Goal: Task Accomplishment & Management: Manage account settings

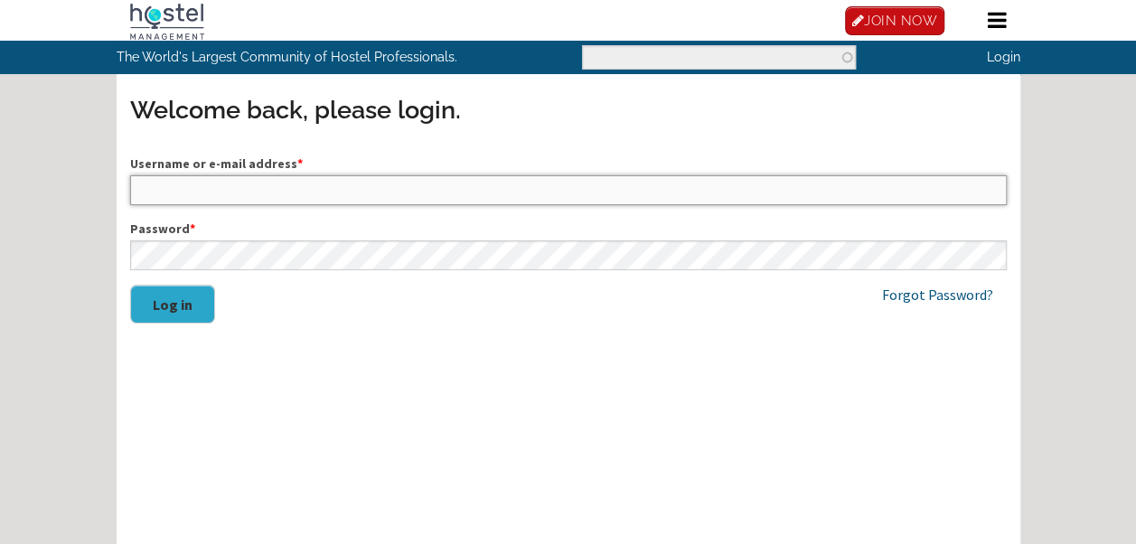
click at [382, 176] on input "Username or e-mail address *" at bounding box center [568, 189] width 877 height 29
type input "vildehaugsted@gmail.com"
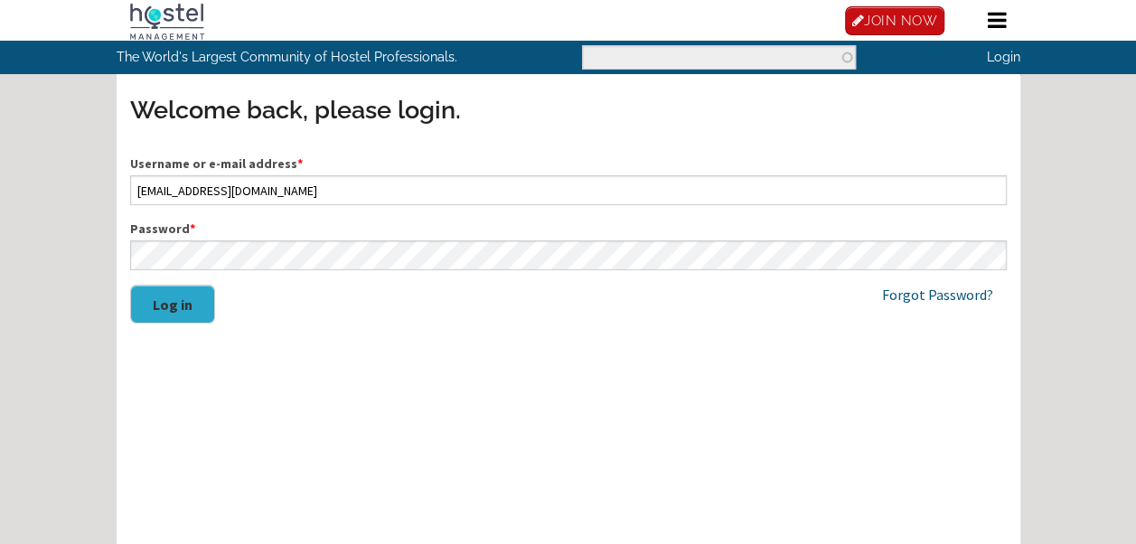
click at [185, 336] on div "Username or e-mail address * vildehaugsted@gmail.com Password * Log in" at bounding box center [568, 248] width 877 height 187
click at [172, 320] on button "Log in" at bounding box center [172, 304] width 85 height 39
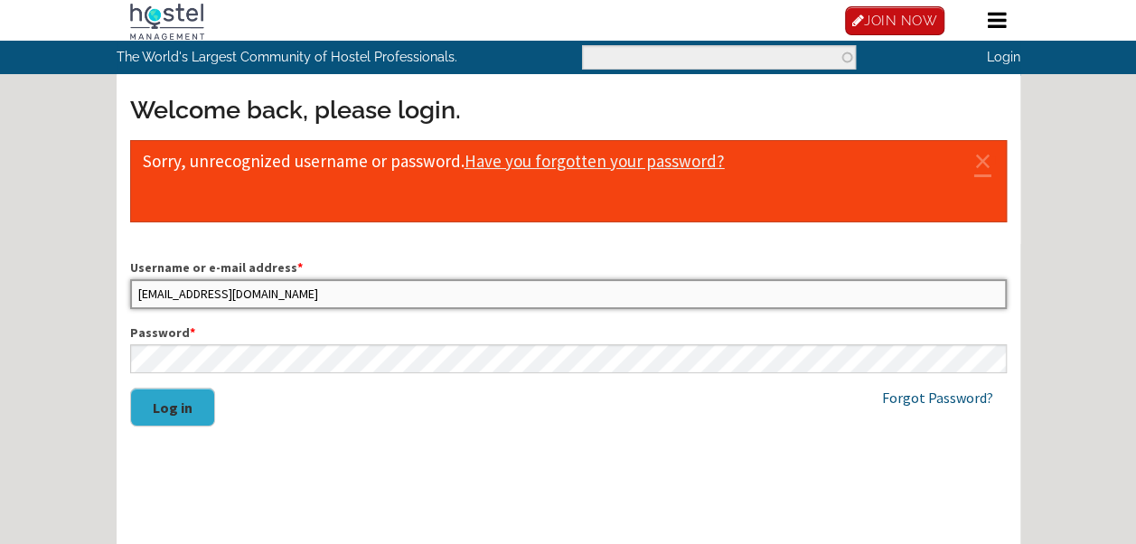
click at [270, 300] on input "vildehaugsted@gmail.com" at bounding box center [568, 293] width 877 height 29
click at [289, 294] on input "vildehaugsted@gmail.com" at bounding box center [568, 293] width 877 height 29
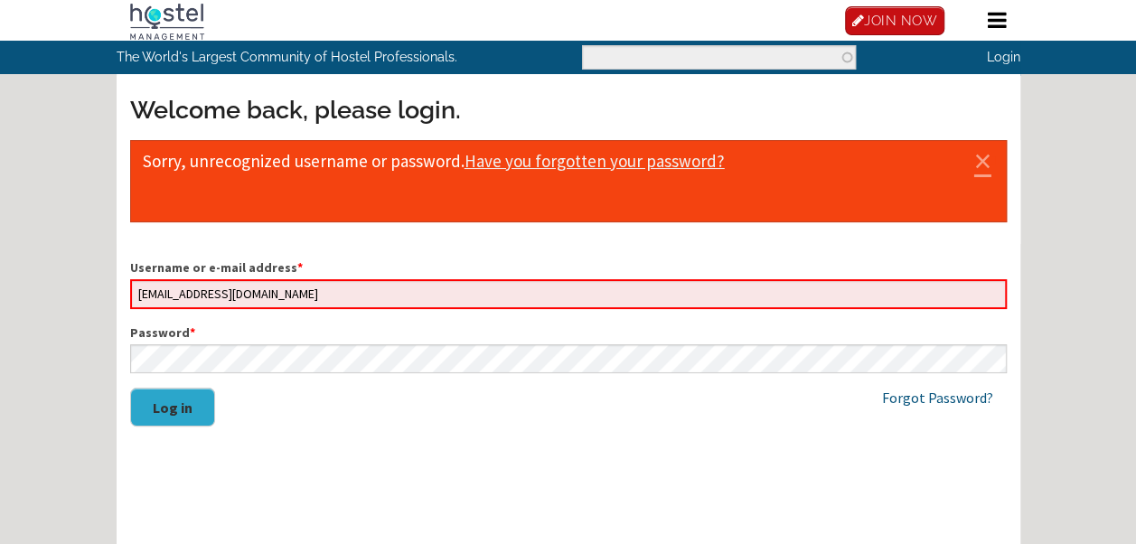
click at [987, 163] on link "×" at bounding box center [983, 160] width 24 height 8
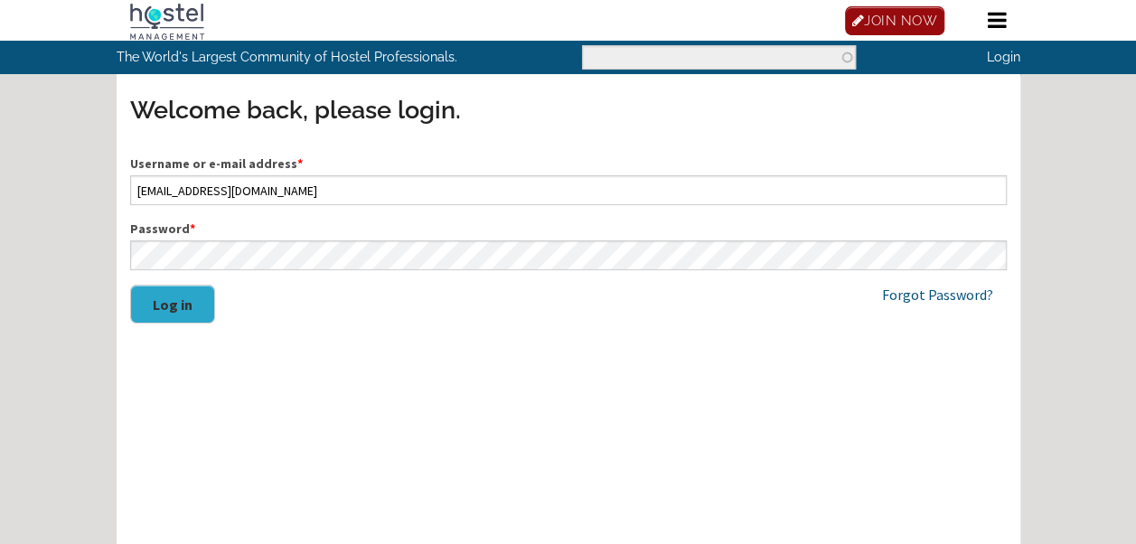
click at [892, 22] on link "JOIN NOW" at bounding box center [895, 20] width 100 height 29
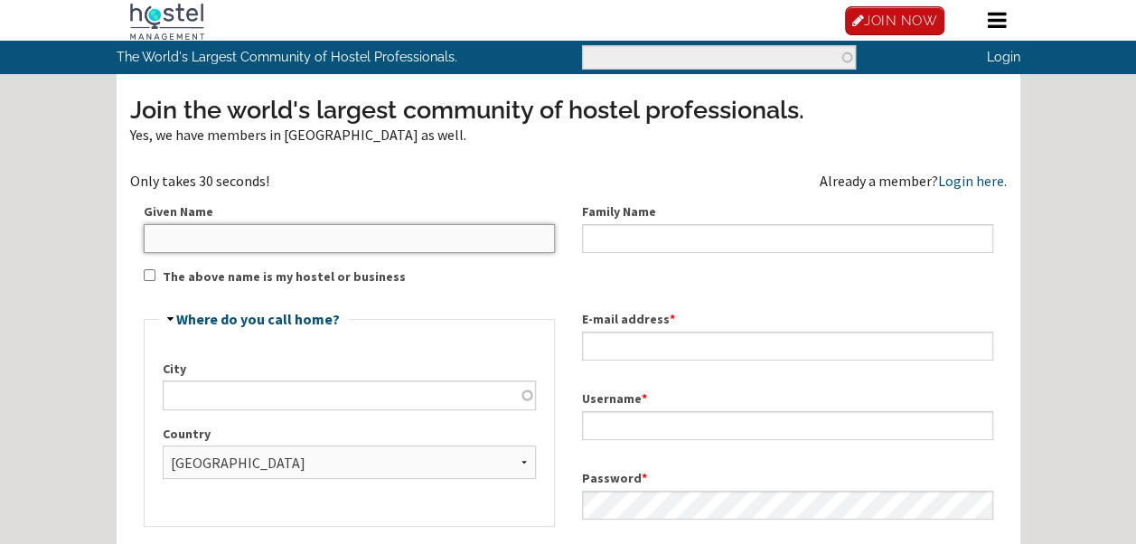
click at [260, 244] on input "Given Name" at bounding box center [349, 238] width 411 height 29
type input "[PERSON_NAME]"
click at [141, 299] on div "Hide Where do you call home? City Country - None - Afghanistan Åland Islands Al…" at bounding box center [349, 420] width 438 height 248
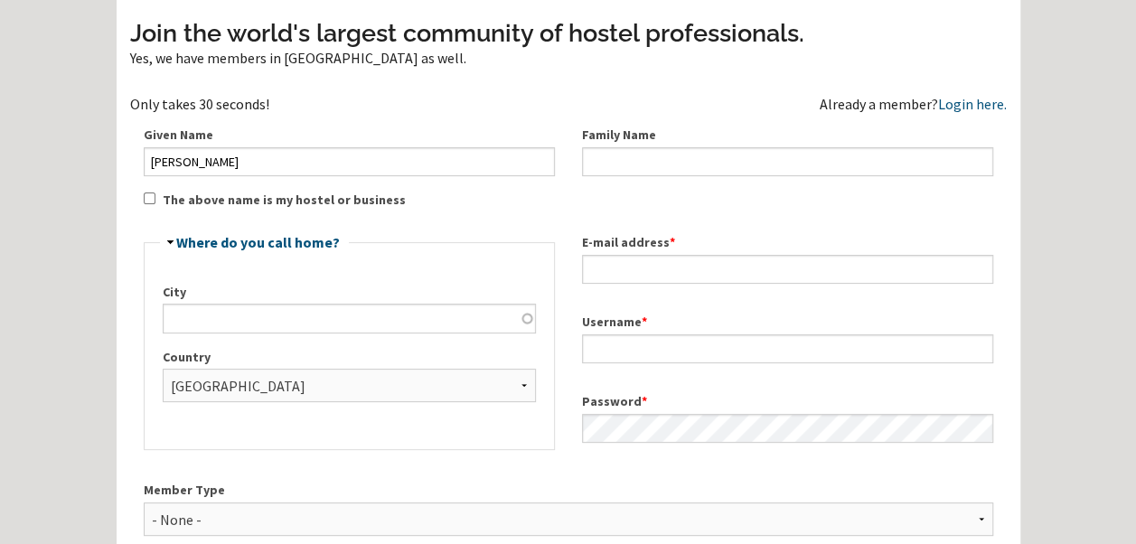
scroll to position [78, 0]
click at [631, 170] on input "Family Name" at bounding box center [787, 160] width 411 height 29
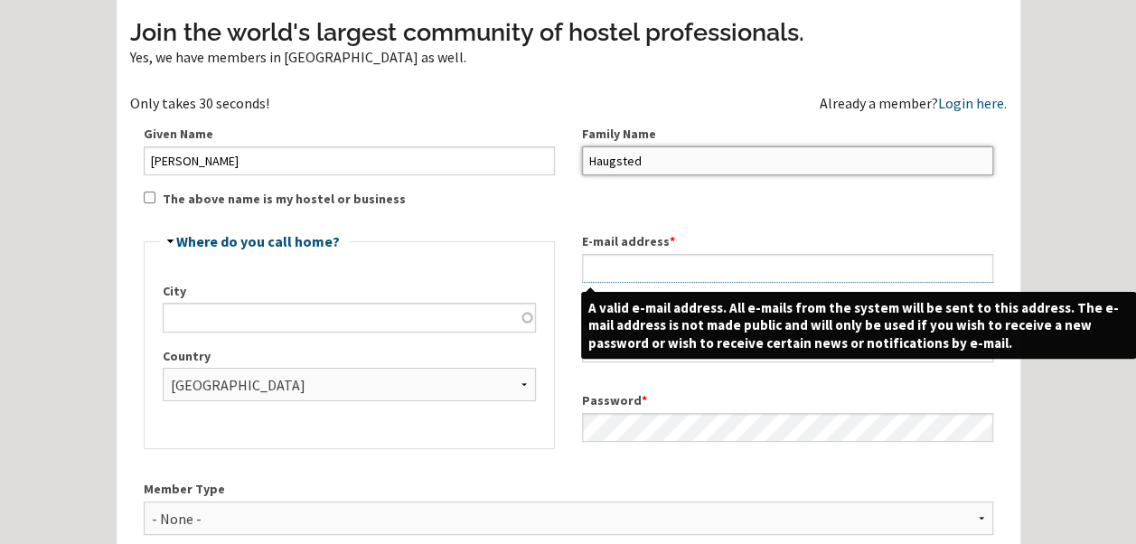
type input "Haugsted"
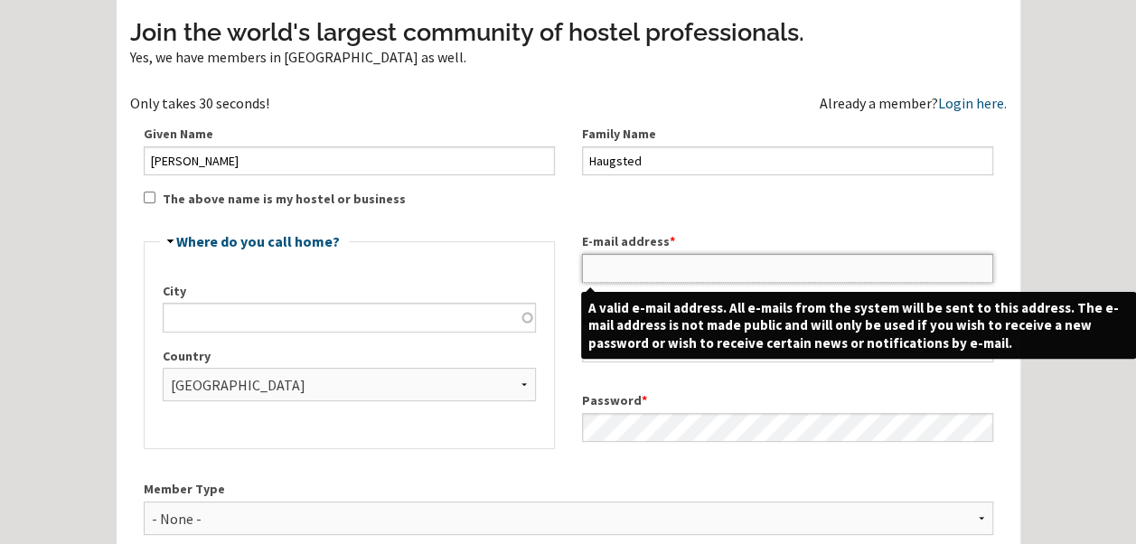
click at [592, 270] on input "E-mail address *" at bounding box center [787, 268] width 411 height 29
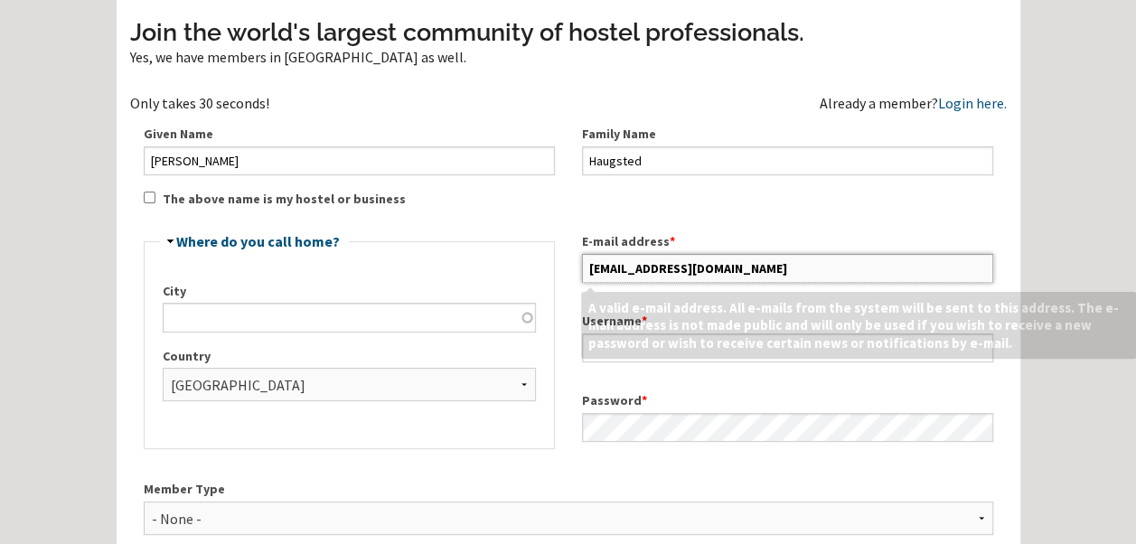
type input "[EMAIL_ADDRESS][DOMAIN_NAME]"
click at [559, 208] on div "Join the world's largest community of hostel professionals. Yes, we have member…" at bounding box center [568, 373] width 877 height 717
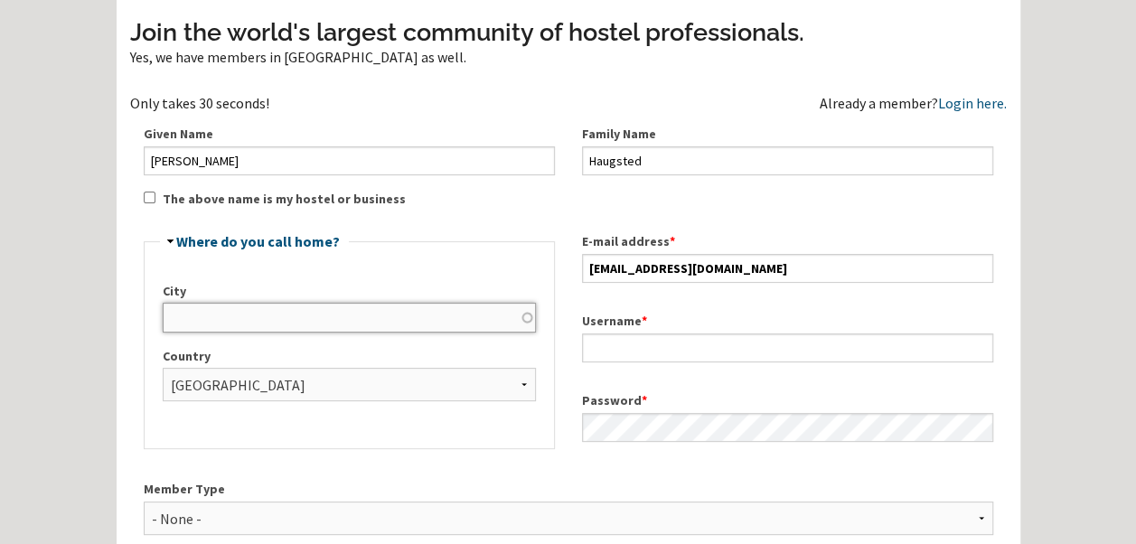
click at [277, 311] on input "City" at bounding box center [349, 317] width 373 height 29
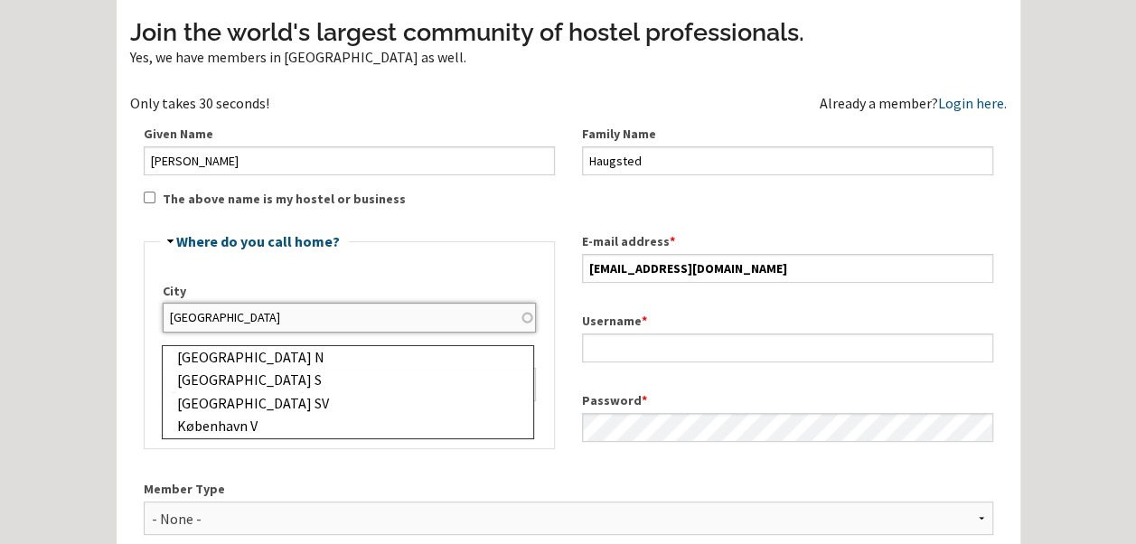
type input "København"
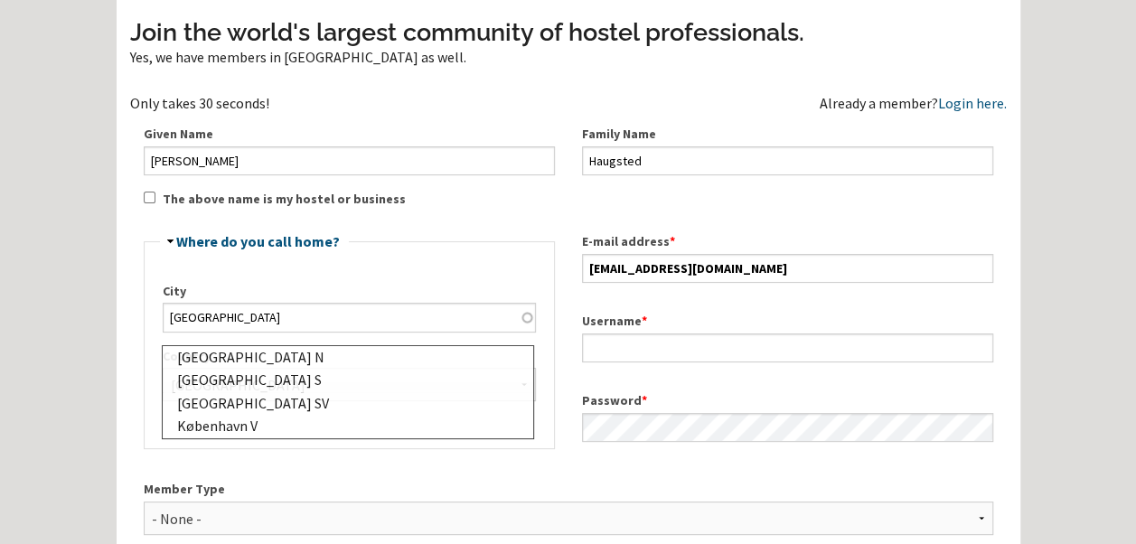
click at [249, 257] on fieldset "Hide Where do you call home? City København N København S København SV Københav…" at bounding box center [349, 341] width 411 height 215
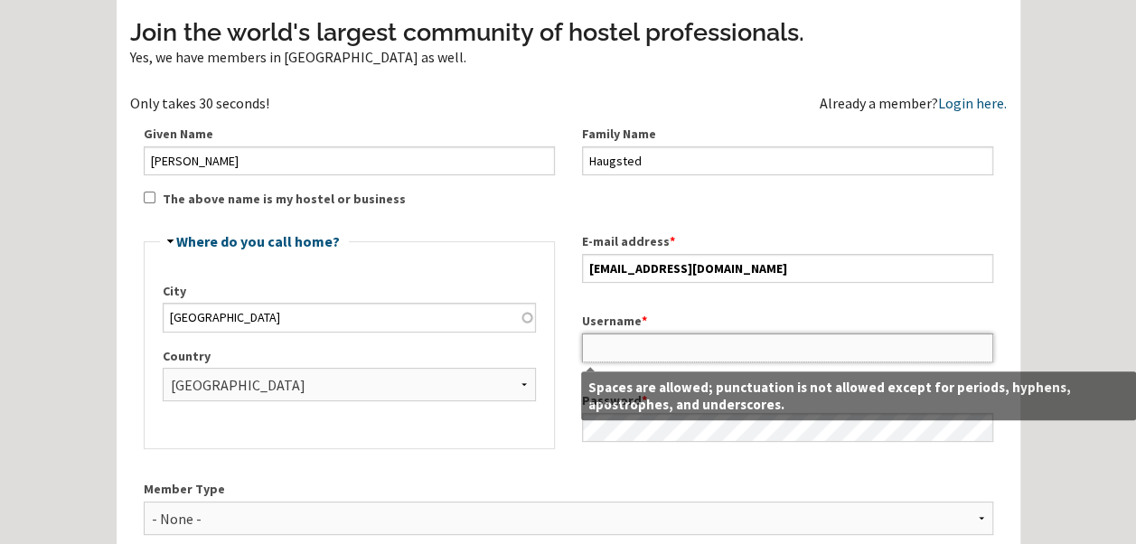
click at [718, 350] on input "Username *" at bounding box center [787, 347] width 411 height 29
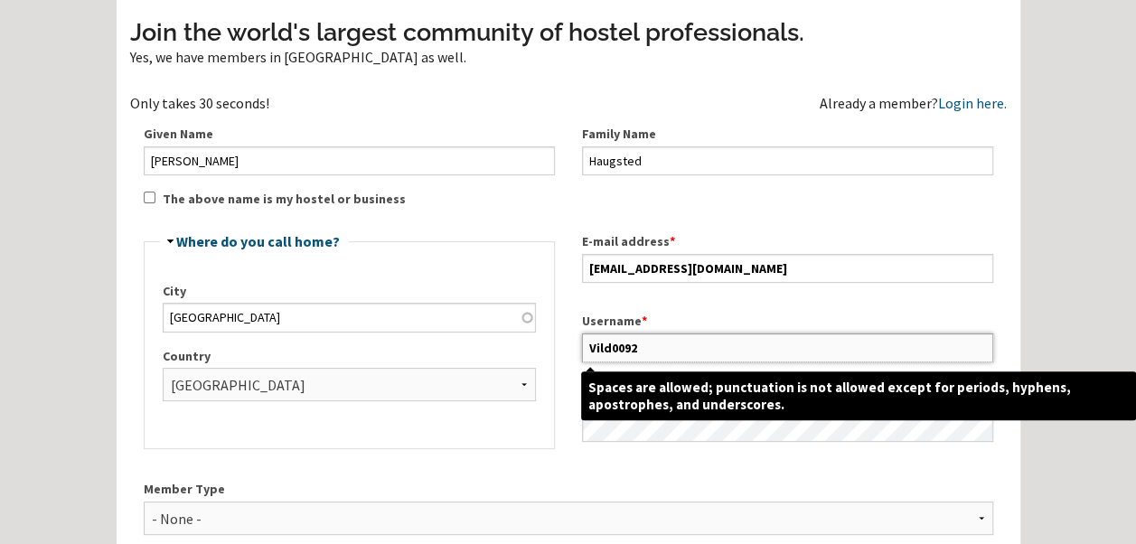
click at [625, 351] on input "Vild0092" at bounding box center [787, 347] width 411 height 29
click at [631, 346] on input "Vild0092" at bounding box center [787, 347] width 411 height 29
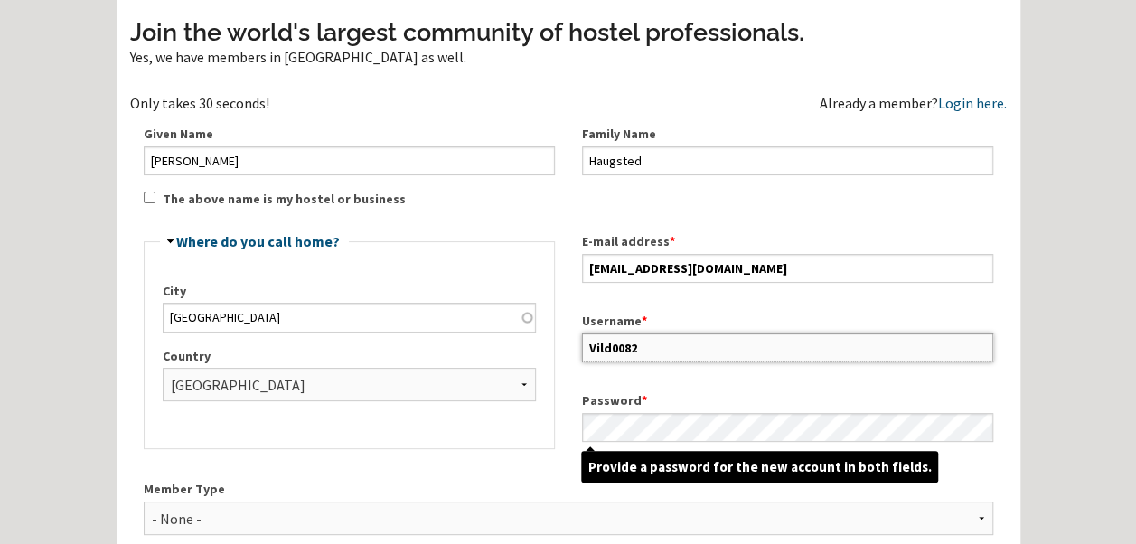
type input "Vild0082"
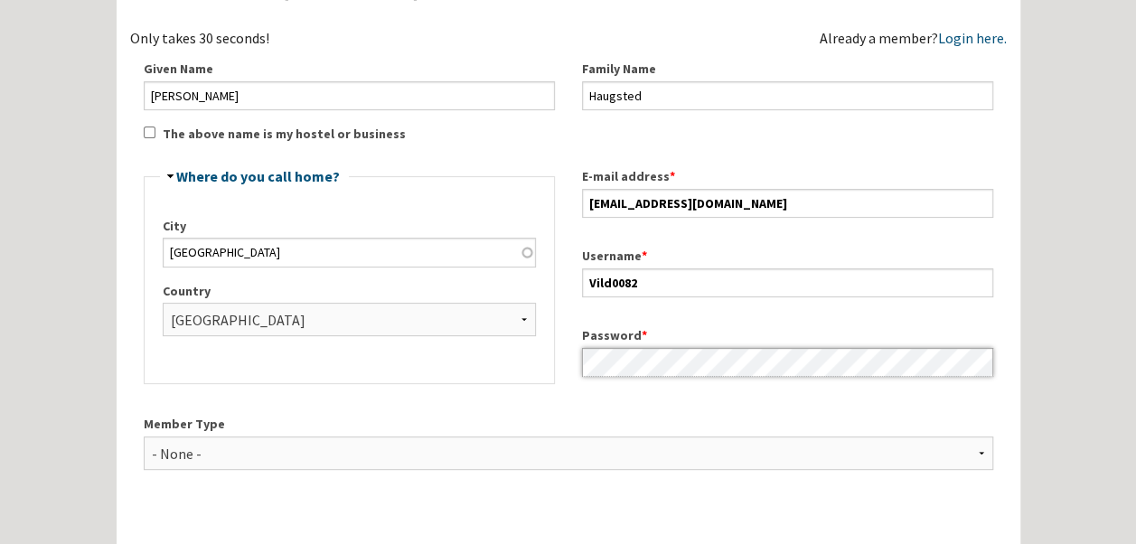
scroll to position [175, 0]
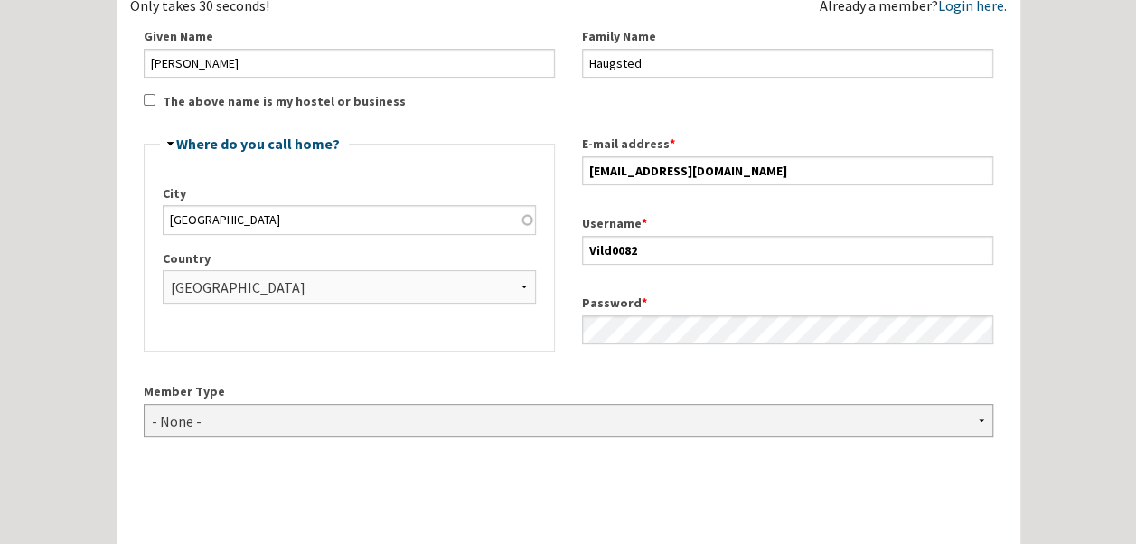
click at [417, 429] on select "- None - Hostel Owner Hostel Manager Hostel Investor Hostel Staff Hostel Volunt…" at bounding box center [569, 420] width 850 height 33
click at [87, 260] on div "Home Forum « Back Forum Forums Index « Back Forums Index New Posts Recent Activ…" at bounding box center [568, 384] width 1136 height 1118
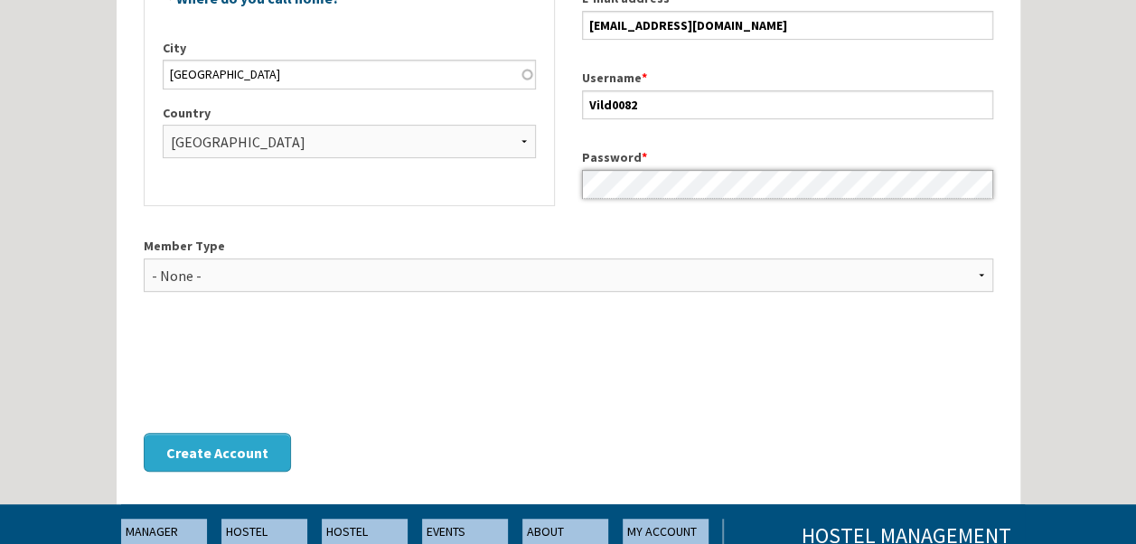
scroll to position [320, 0]
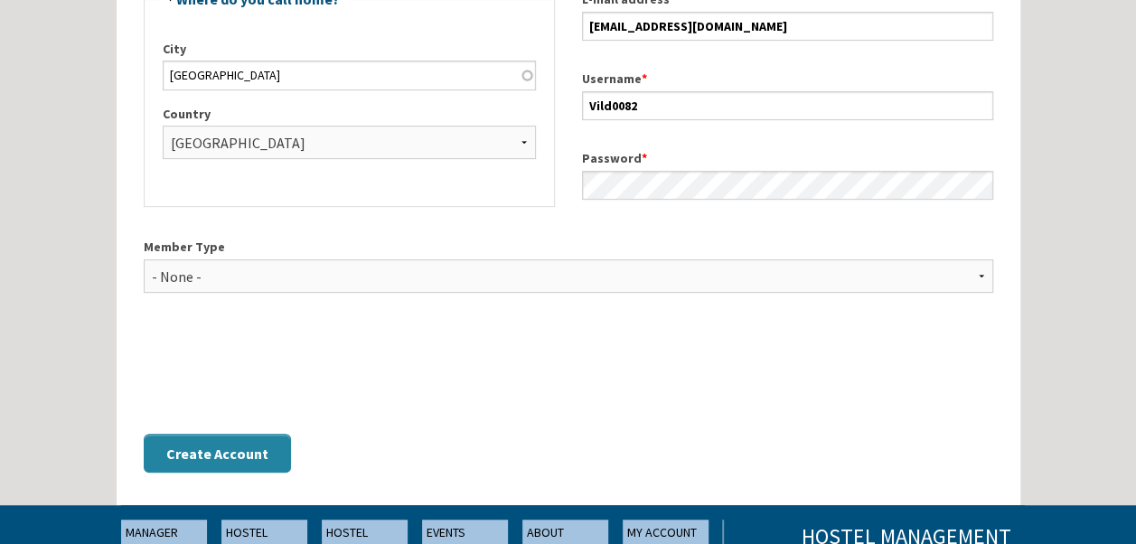
click at [224, 447] on button "Create Account" at bounding box center [217, 453] width 147 height 39
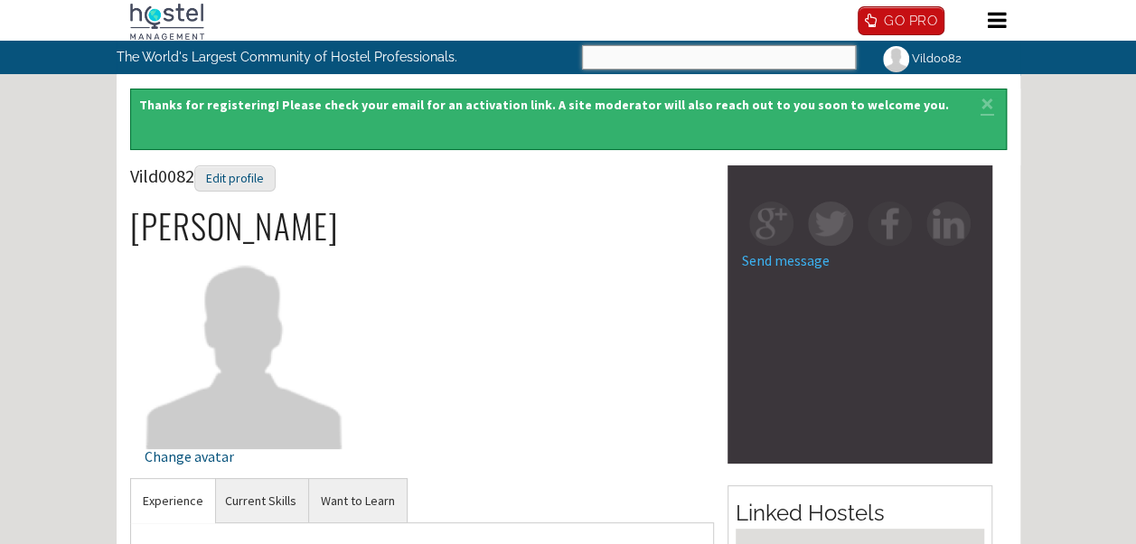
click at [634, 52] on input "Search" at bounding box center [719, 57] width 274 height 24
type input "Bueno Sires"
click button "Search" at bounding box center [0, 0] width 0 height 0
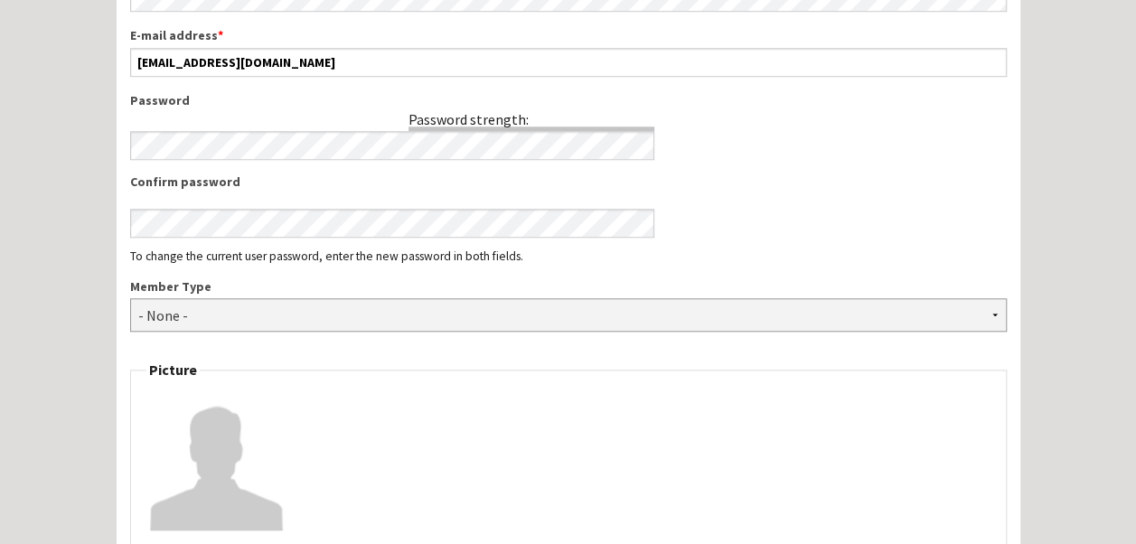
click at [880, 315] on select "- None - Hostel Owner Hostel Manager Hostel Investor Hostel Staff Hostel Volunt…" at bounding box center [568, 314] width 877 height 33
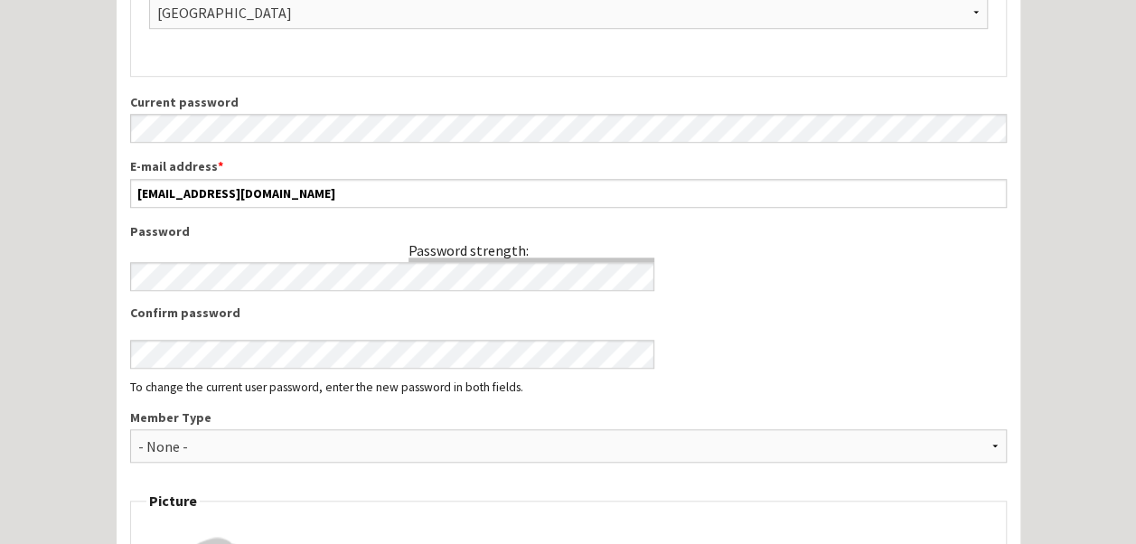
click at [1045, 302] on div "Home Forum « Back Forum Forums Index « Back Forums Index New Posts Recent Activ…" at bounding box center [568, 443] width 1136 height 2067
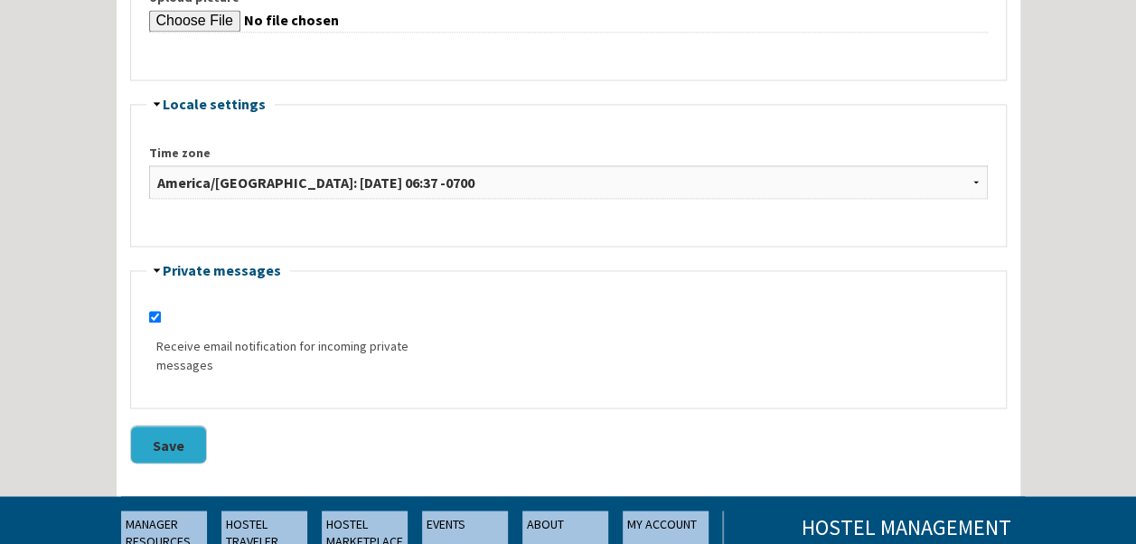
scroll to position [1279, 0]
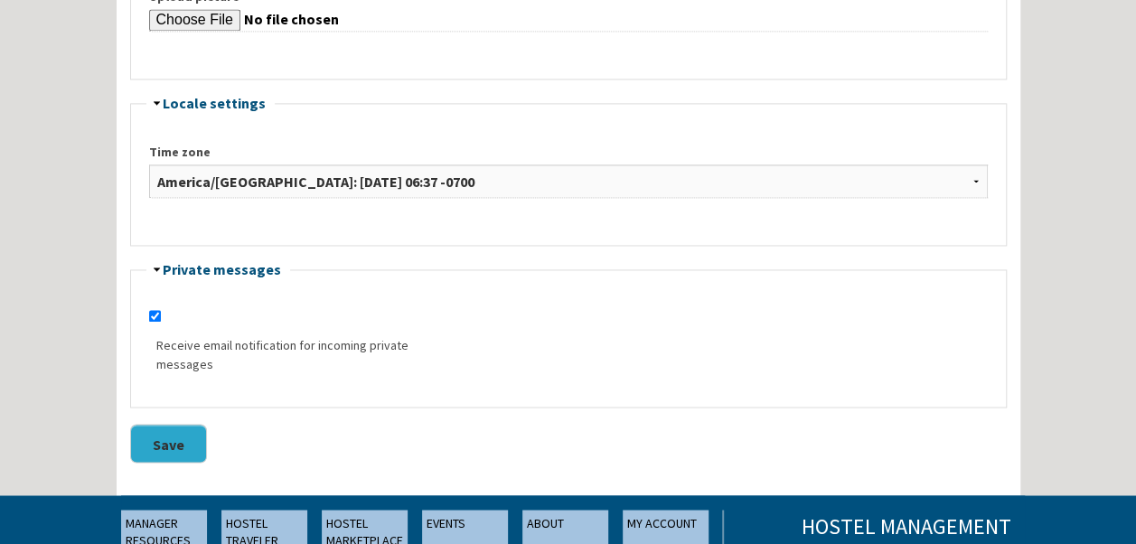
click at [230, 343] on label "Receive email notification for incoming private messages" at bounding box center [285, 355] width 258 height 38
click at [161, 322] on input "Receive email notification for incoming private messages" at bounding box center [155, 316] width 12 height 12
click at [277, 352] on label "Receive email notification for incoming private messages" at bounding box center [285, 355] width 258 height 38
click at [161, 322] on input "Receive email notification for incoming private messages" at bounding box center [155, 316] width 12 height 12
checkbox input "true"
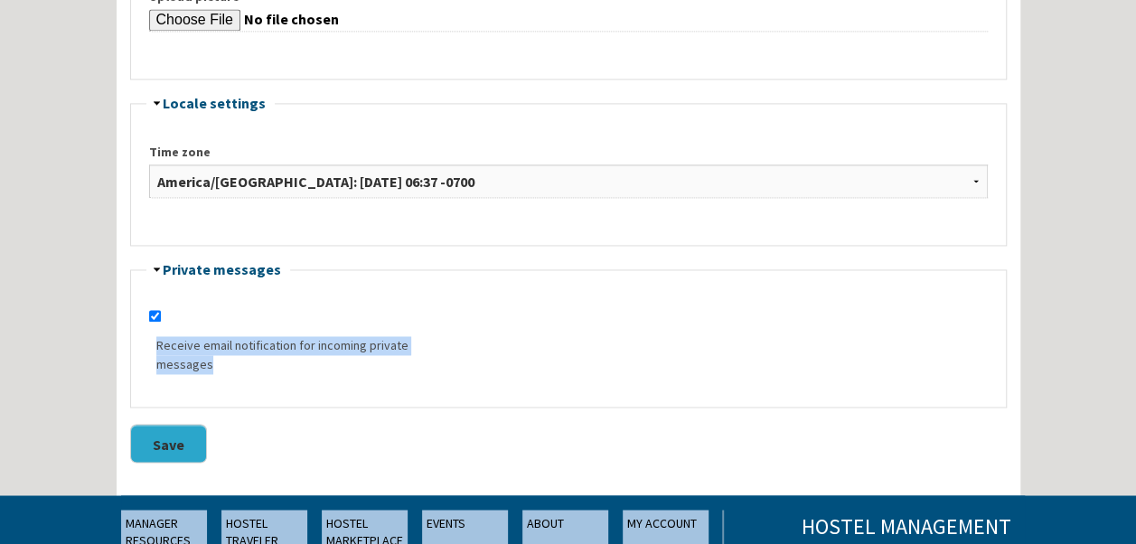
drag, startPoint x: 277, startPoint y: 352, endPoint x: 221, endPoint y: 276, distance: 95.6
click at [221, 276] on fieldset "Hide Private messages Receive email notification for incoming private messages" at bounding box center [568, 334] width 877 height 145
drag, startPoint x: 221, startPoint y: 276, endPoint x: 369, endPoint y: 294, distance: 149.3
click at [369, 294] on fieldset "Hide Private messages Receive email notification for incoming private messages" at bounding box center [568, 334] width 877 height 145
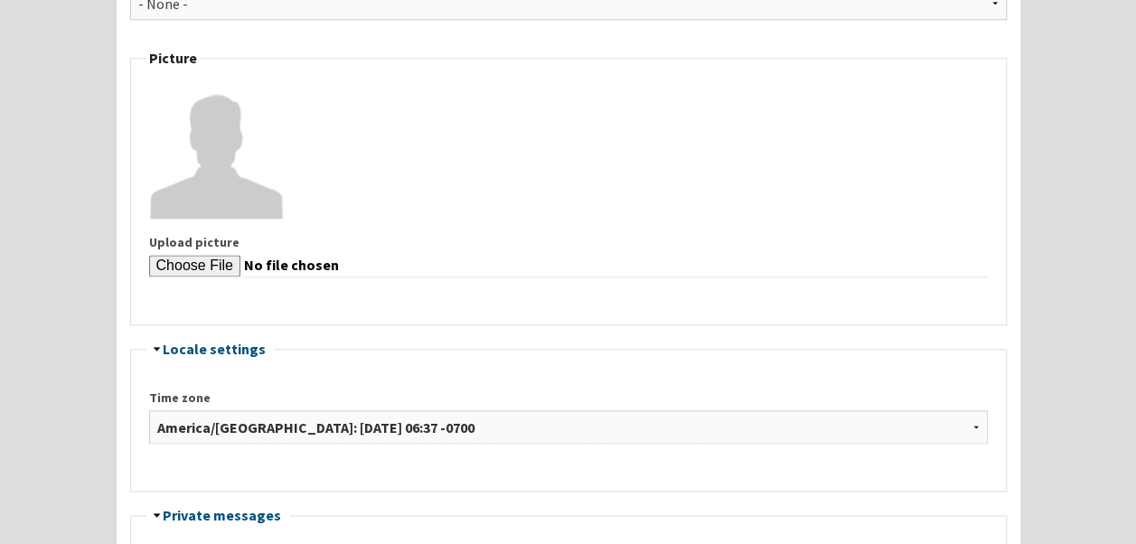
scroll to position [1029, 0]
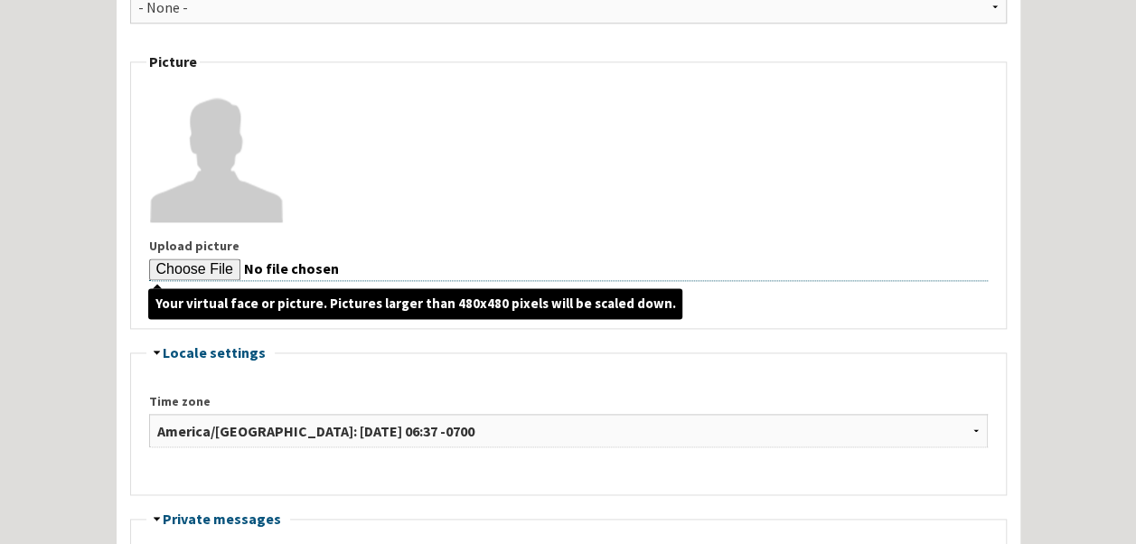
click at [166, 266] on input "Upload picture" at bounding box center [568, 269] width 839 height 23
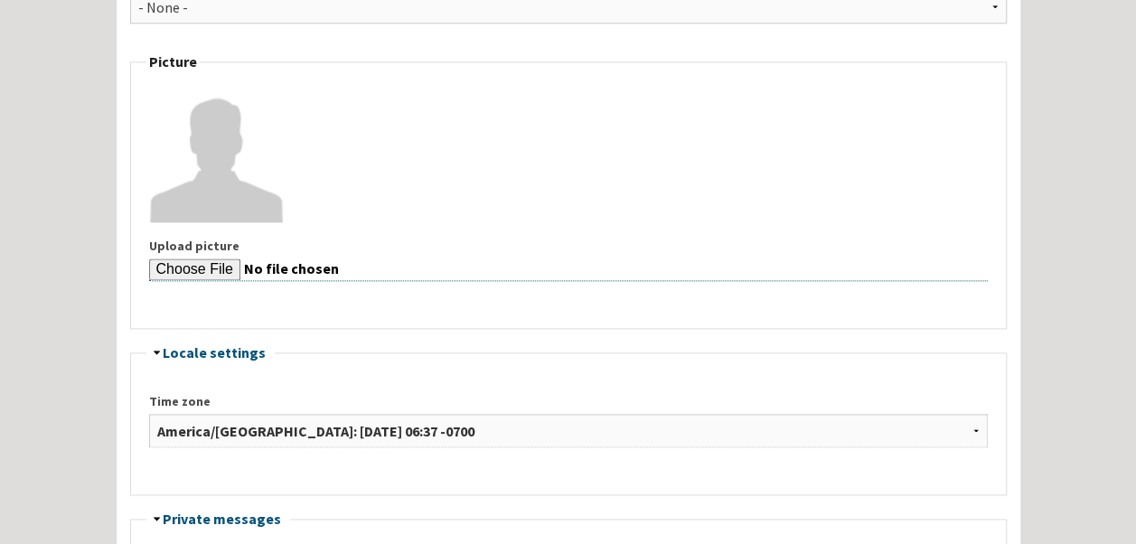
drag, startPoint x: 265, startPoint y: 268, endPoint x: 226, endPoint y: 153, distance: 122.0
click at [226, 153] on div "Upload picture" at bounding box center [568, 191] width 839 height 209
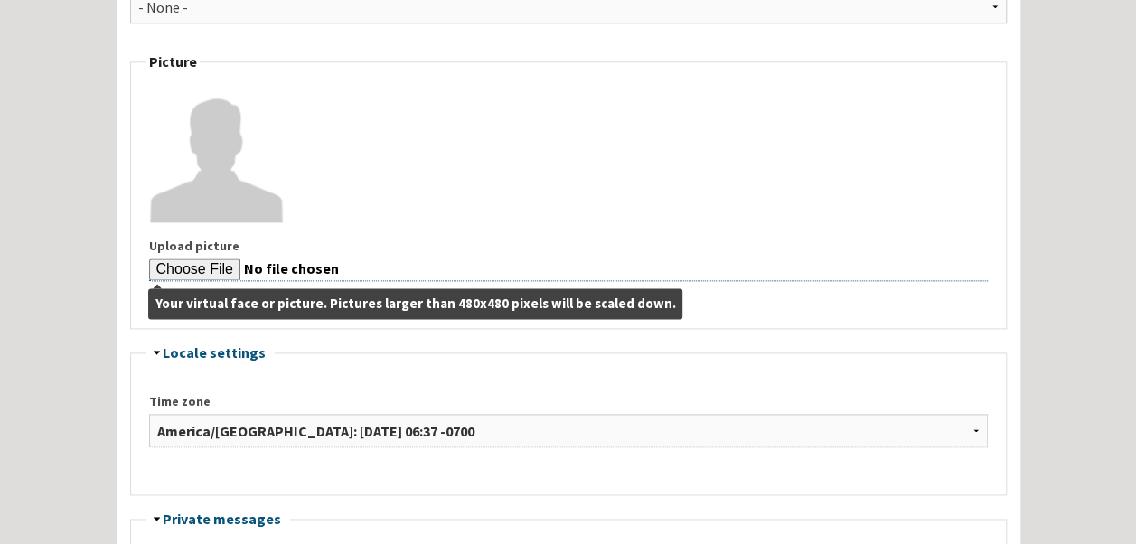
click at [165, 268] on input "Upload picture" at bounding box center [568, 269] width 839 height 23
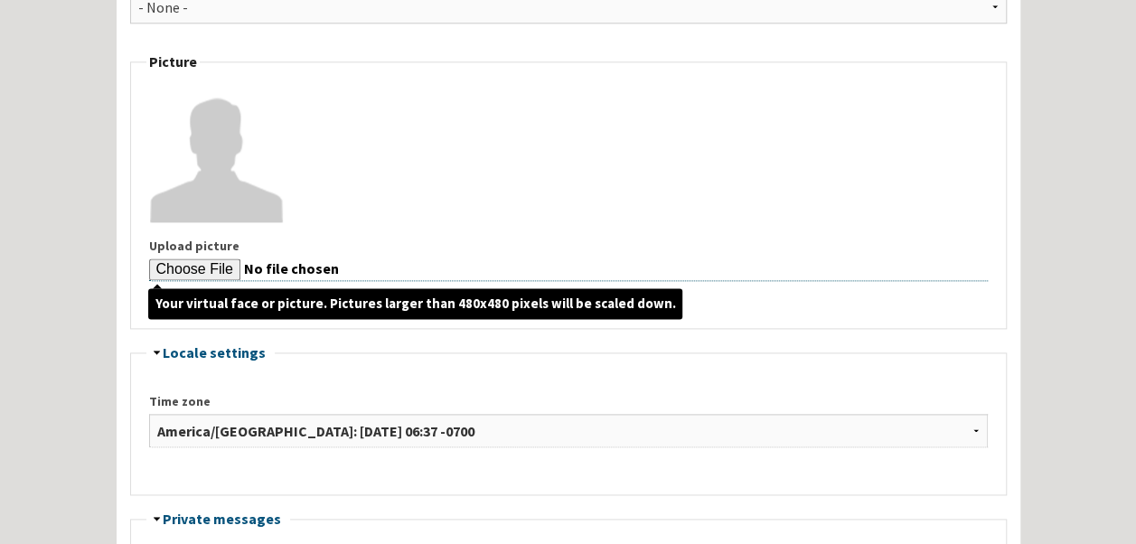
type input "C:\fakepath\CV Billede.jpg"
click at [269, 268] on input "Upload picture" at bounding box center [568, 269] width 839 height 23
click at [240, 265] on input "Upload picture" at bounding box center [568, 269] width 839 height 23
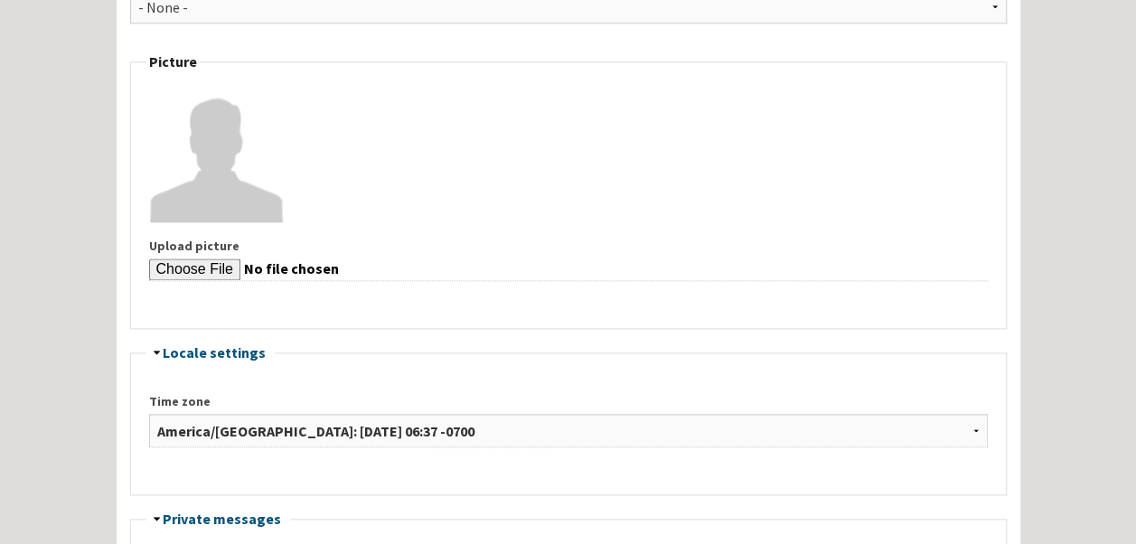
click at [219, 177] on img at bounding box center [217, 155] width 136 height 136
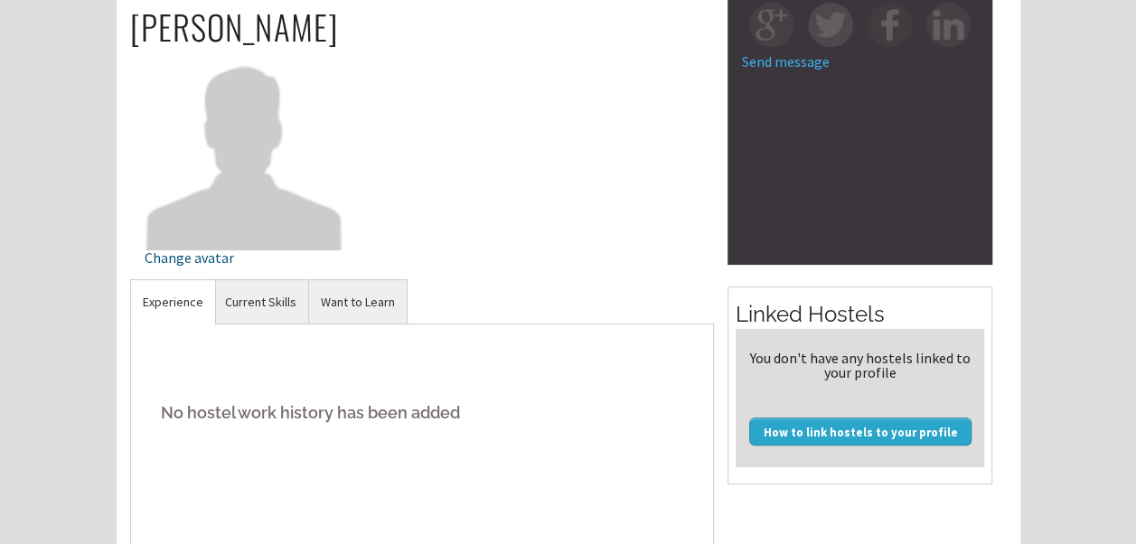
scroll to position [123, 0]
click at [183, 249] on div "Change avatar" at bounding box center [245, 256] width 200 height 14
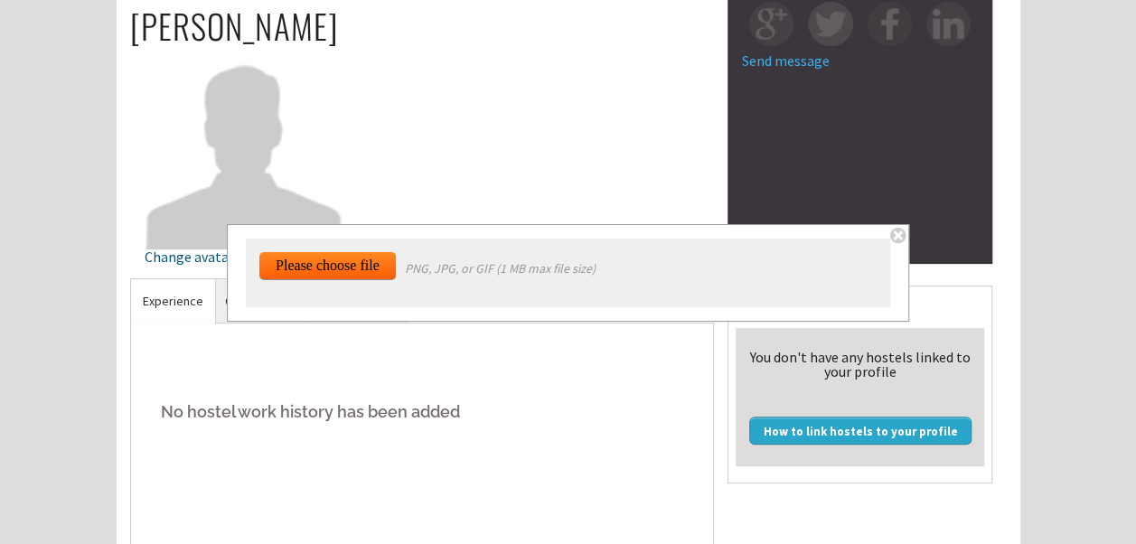
click at [329, 273] on input "file" at bounding box center [336, 503] width 155 height 505
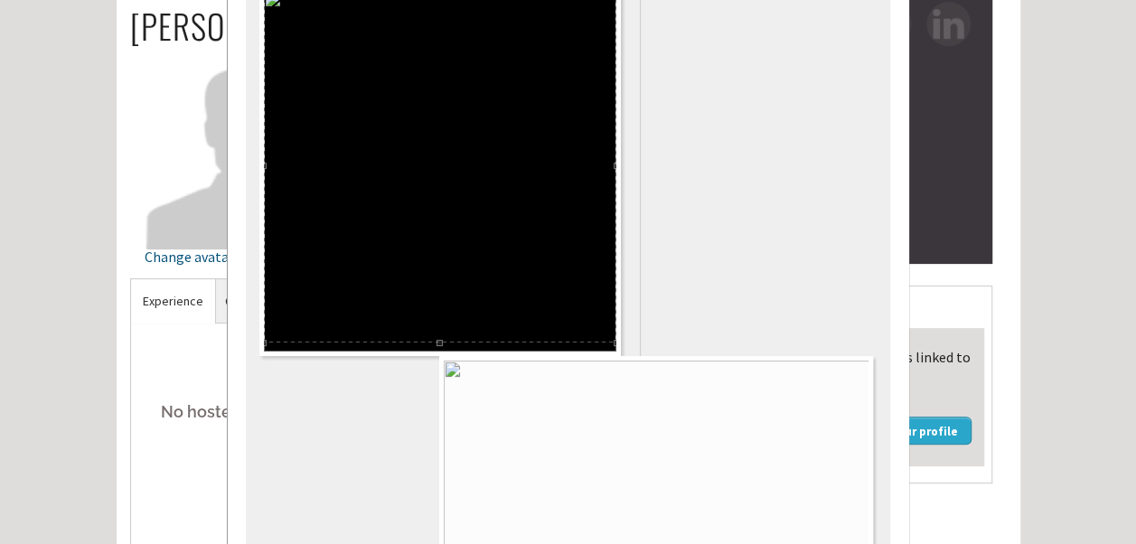
click at [530, 189] on div at bounding box center [440, 166] width 352 height 352
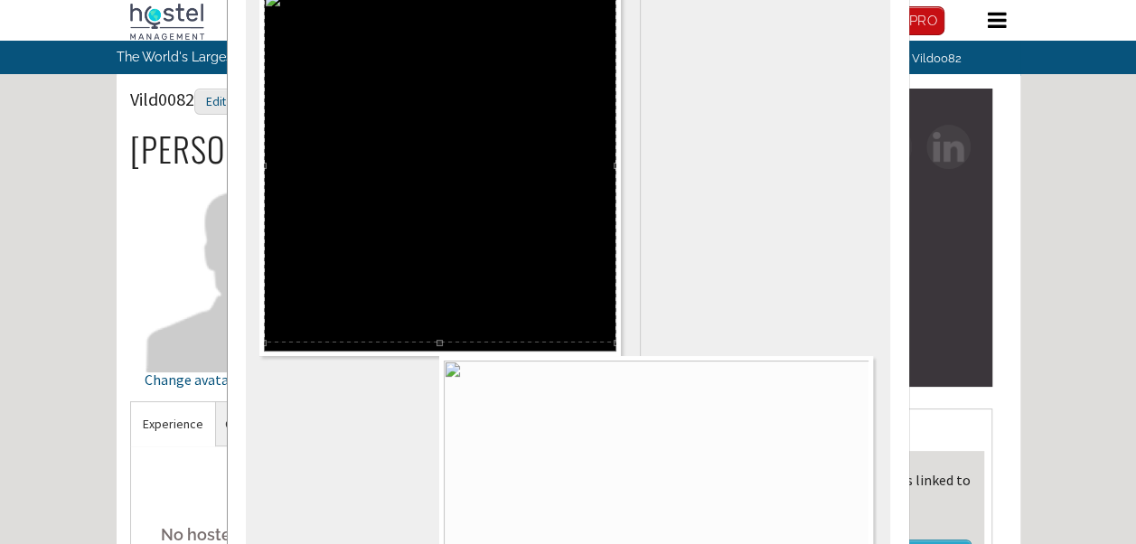
scroll to position [345, 0]
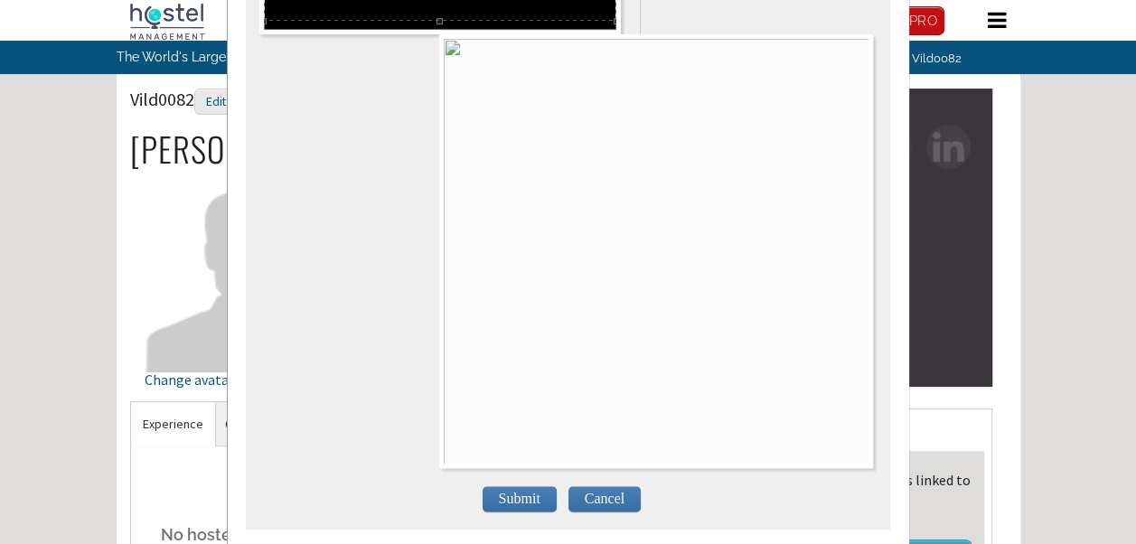
click at [500, 486] on span "Submit" at bounding box center [520, 498] width 74 height 25
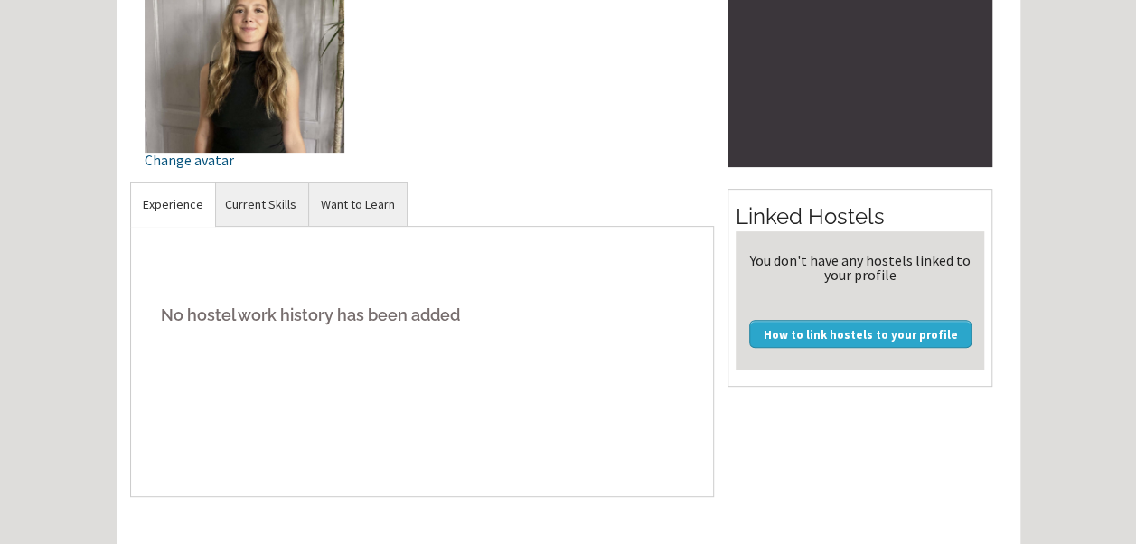
scroll to position [221, 0]
click at [221, 195] on link "Current Skills" at bounding box center [260, 204] width 95 height 44
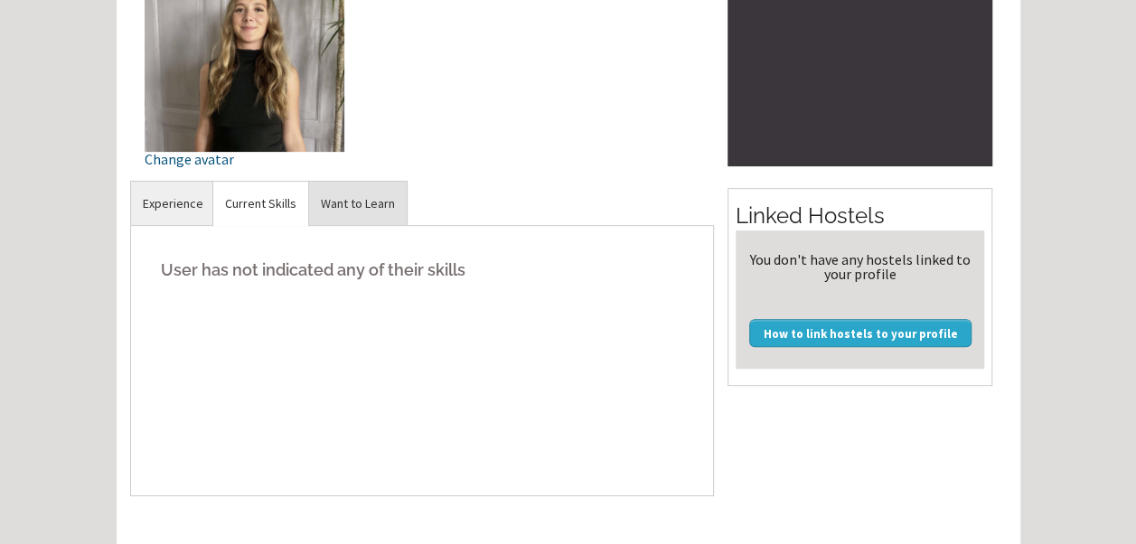
click at [368, 201] on link "Want to Learn" at bounding box center [358, 204] width 98 height 44
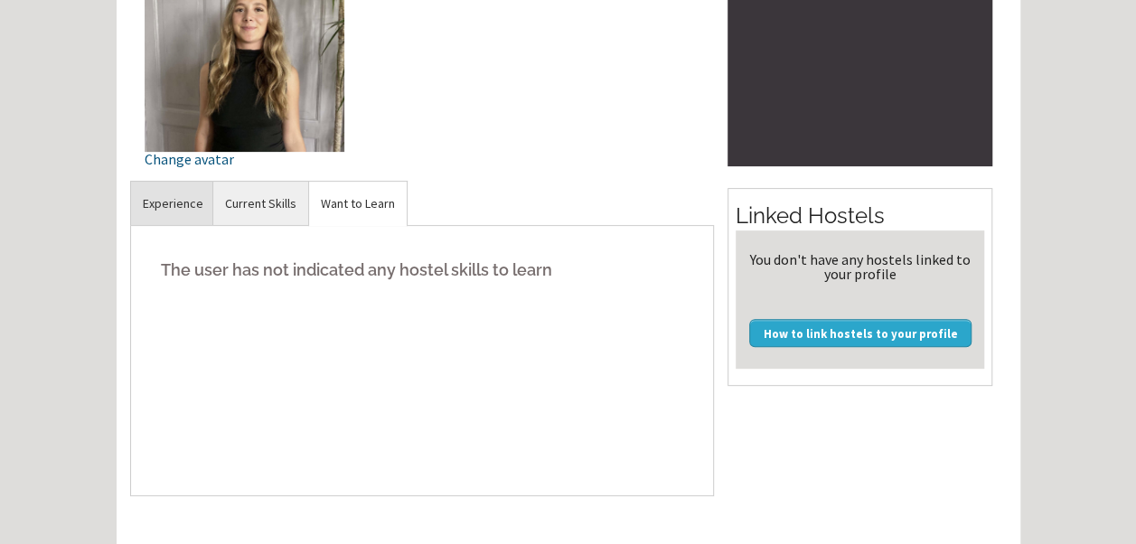
click at [186, 211] on link "Experience" at bounding box center [173, 204] width 84 height 44
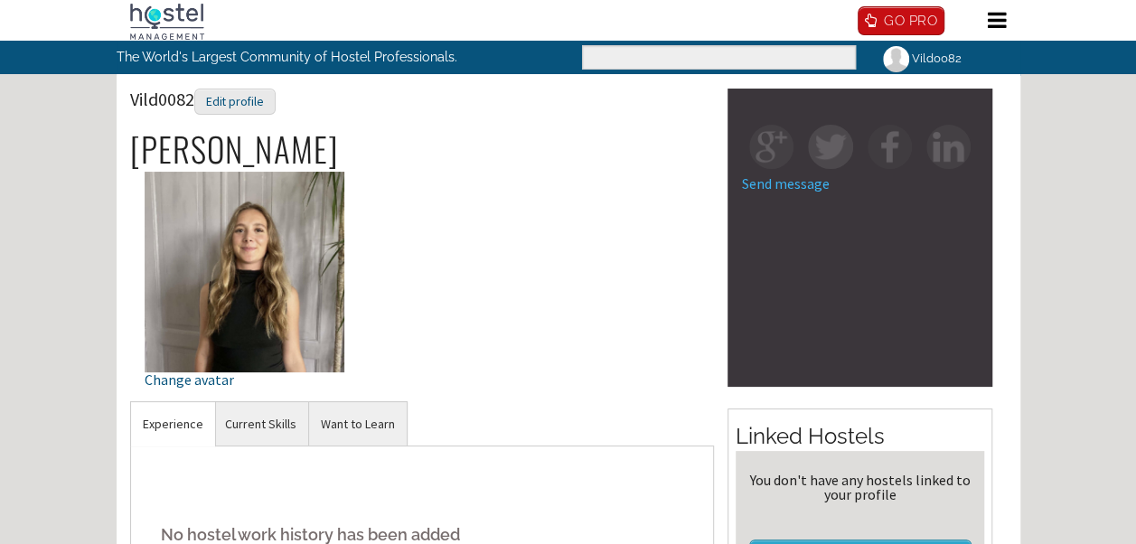
scroll to position [146, 0]
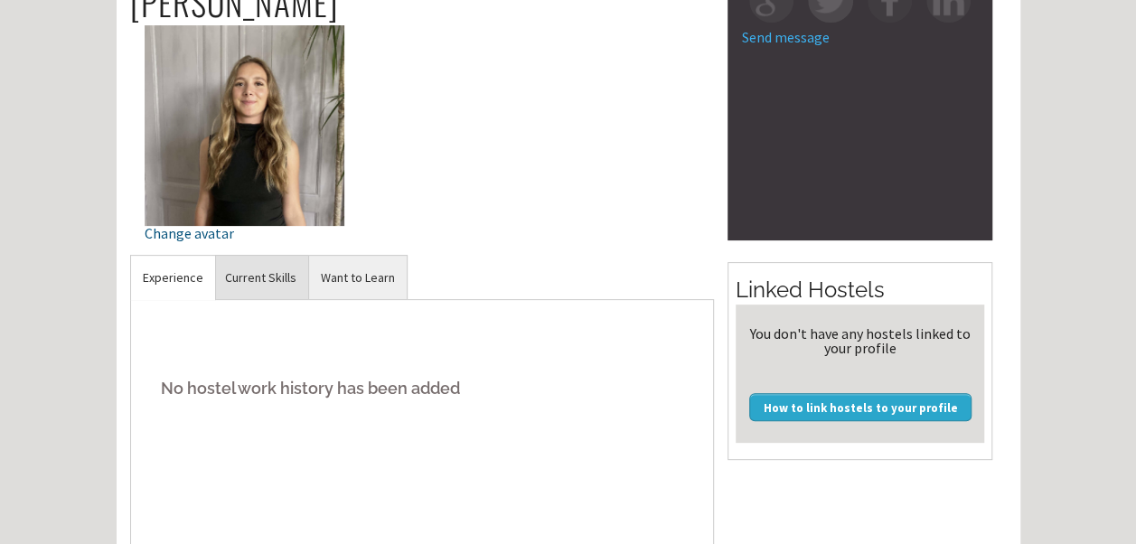
click at [252, 284] on link "Current Skills" at bounding box center [260, 278] width 95 height 44
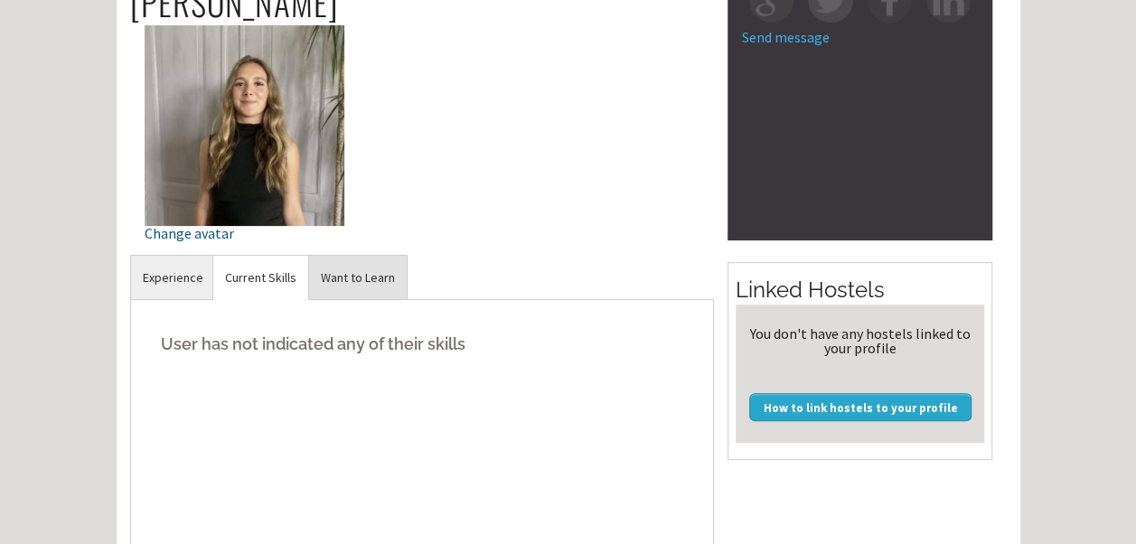
click at [338, 278] on link "Want to Learn" at bounding box center [358, 278] width 98 height 44
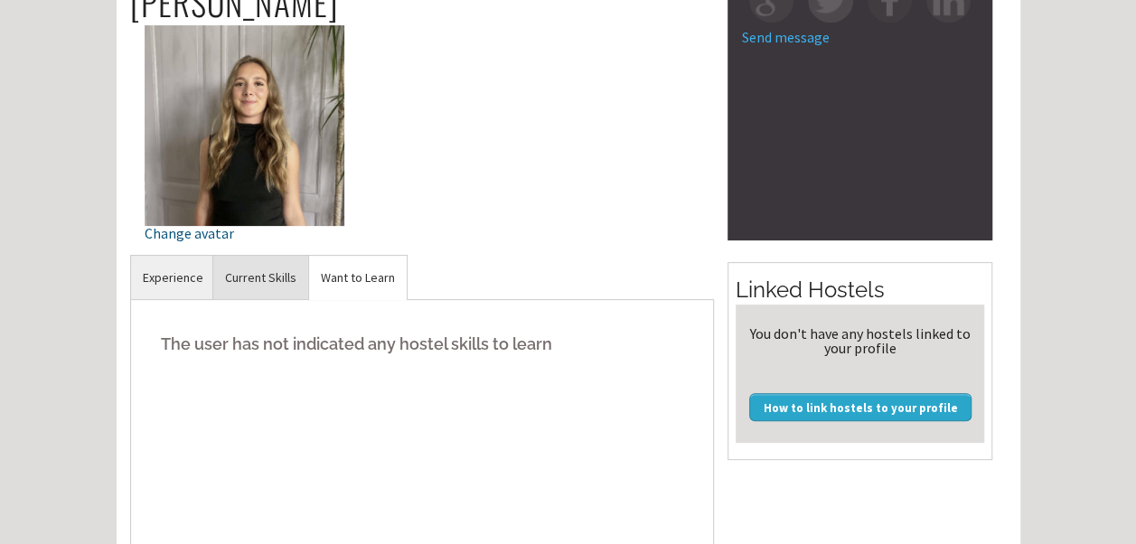
click at [260, 265] on link "Current Skills" at bounding box center [260, 278] width 95 height 44
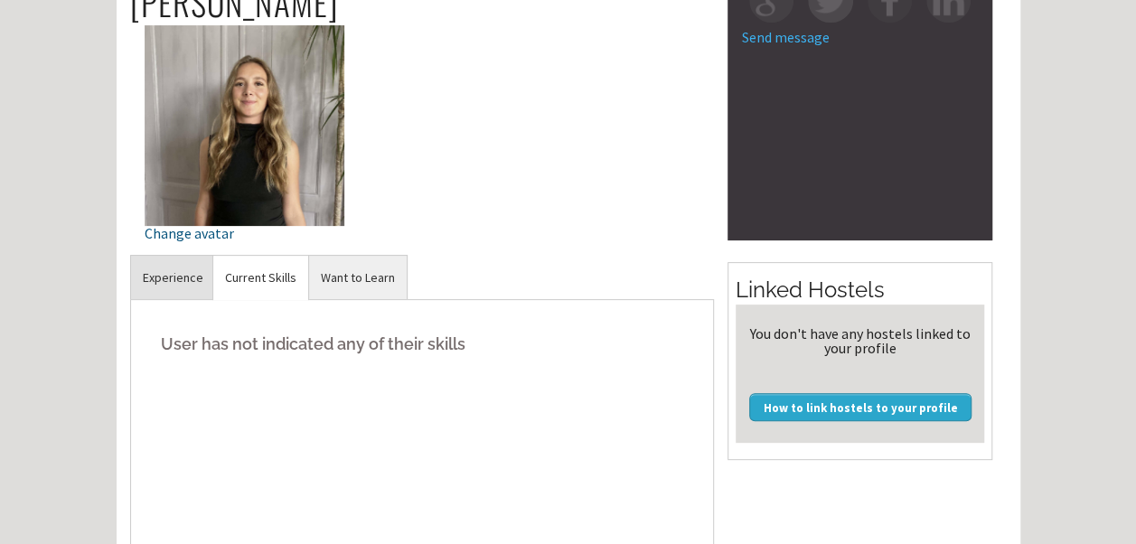
click at [174, 286] on link "Experience" at bounding box center [173, 278] width 84 height 44
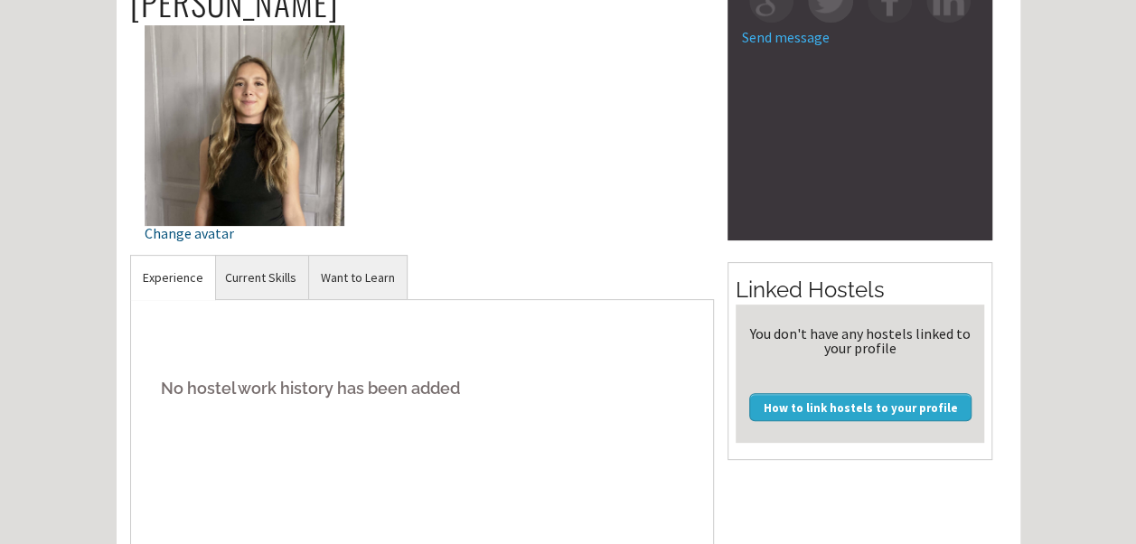
scroll to position [0, 0]
